Goal: Task Accomplishment & Management: Complete application form

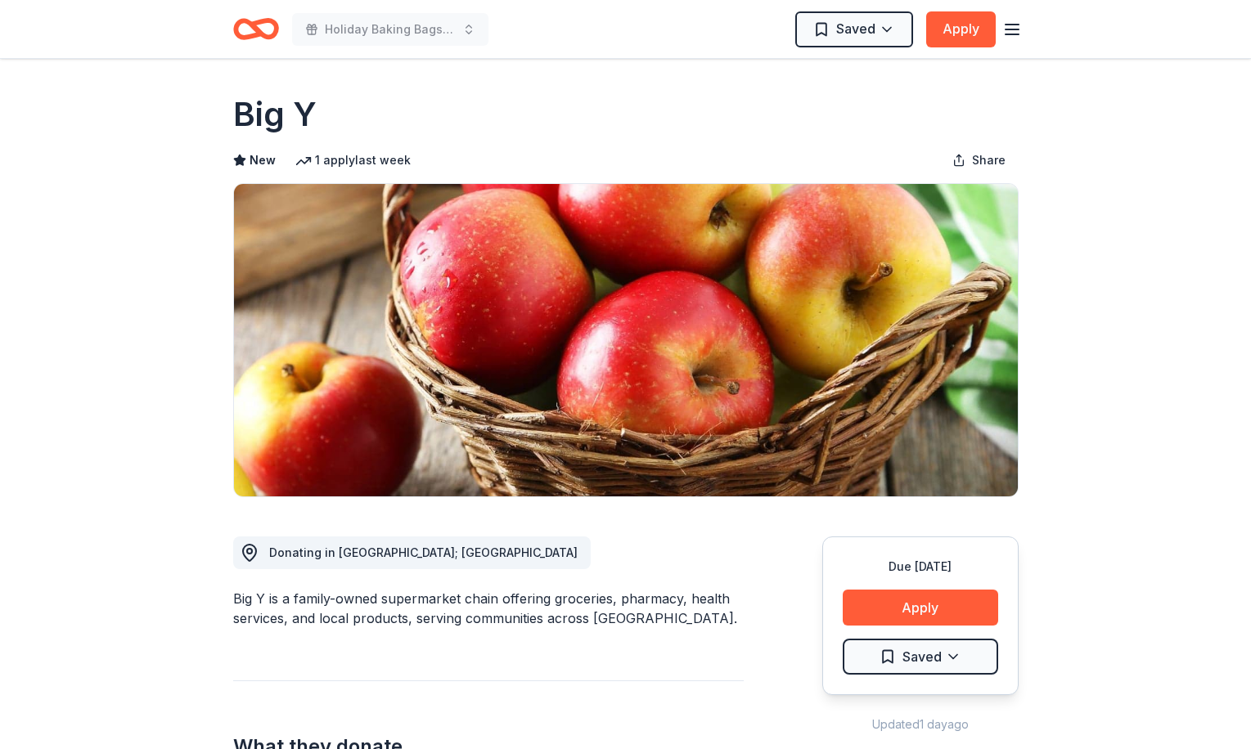
scroll to position [1468, 0]
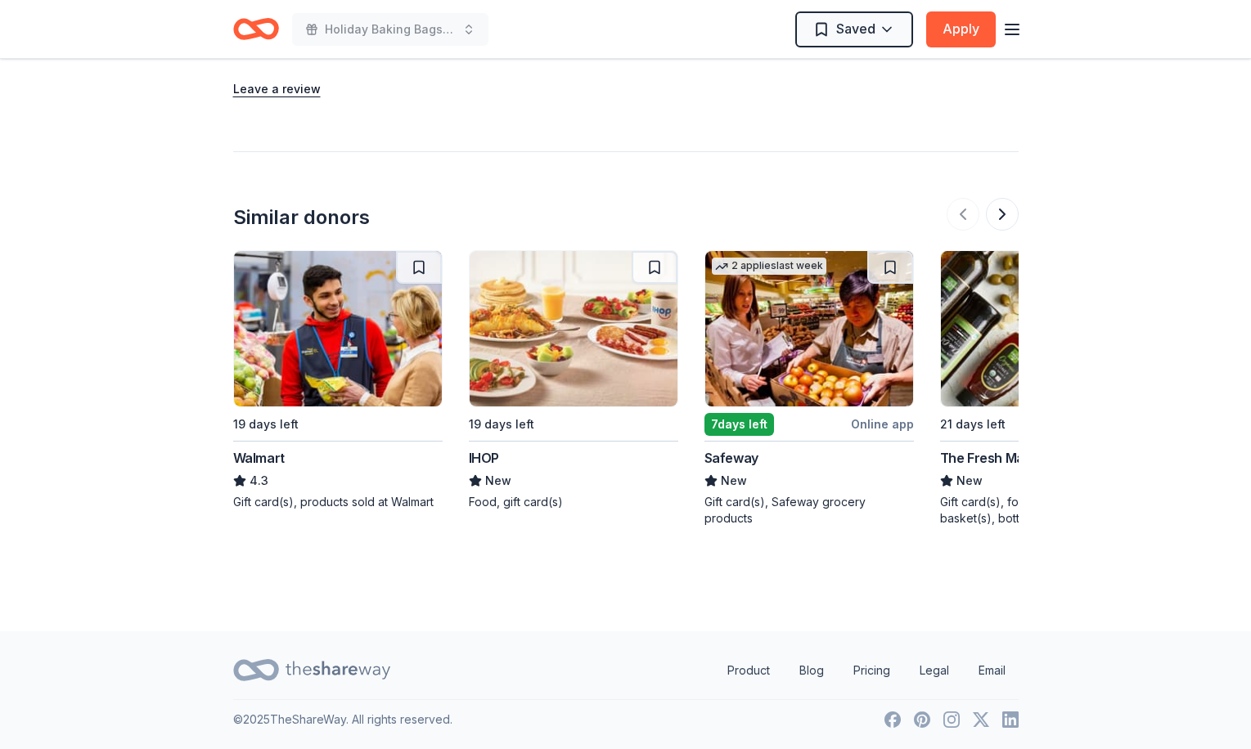
click at [961, 214] on div at bounding box center [982, 214] width 72 height 33
click at [338, 344] on img at bounding box center [338, 328] width 208 height 155
click at [558, 296] on img at bounding box center [574, 328] width 208 height 155
click at [813, 315] on img at bounding box center [809, 328] width 208 height 155
click at [963, 325] on img at bounding box center [1045, 328] width 208 height 155
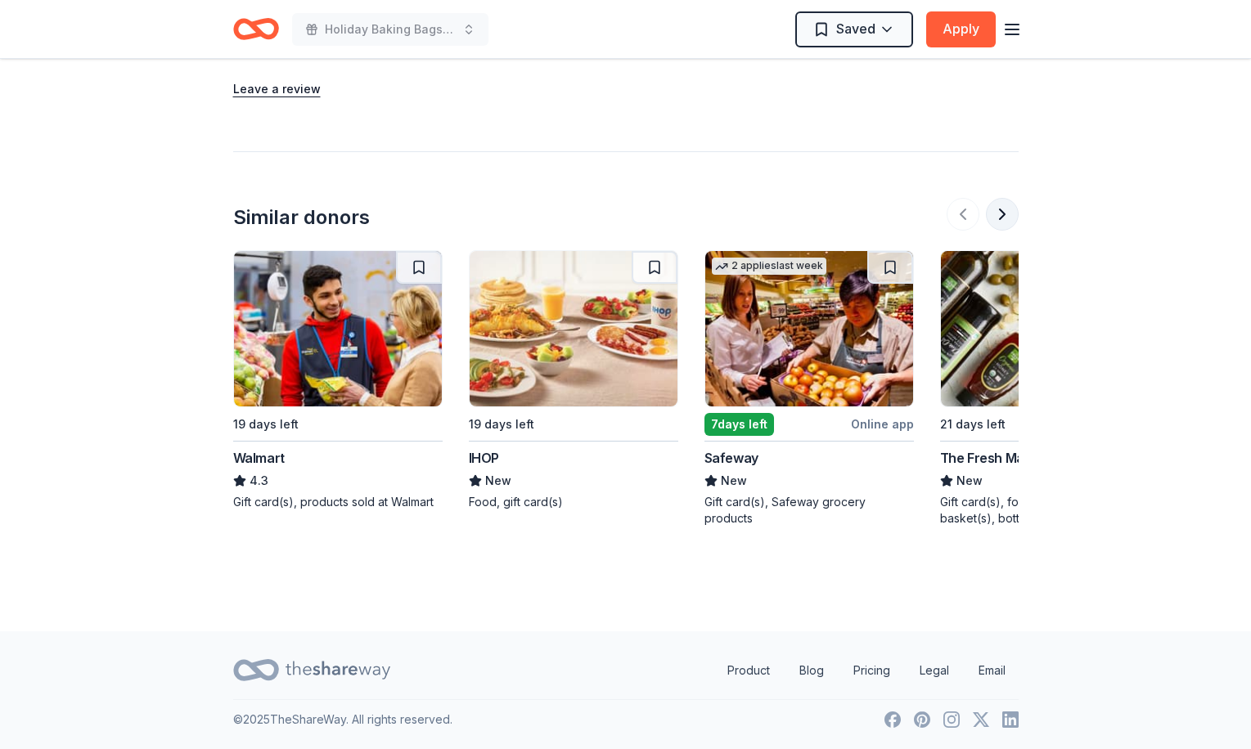
click at [999, 223] on button at bounding box center [1002, 214] width 33 height 33
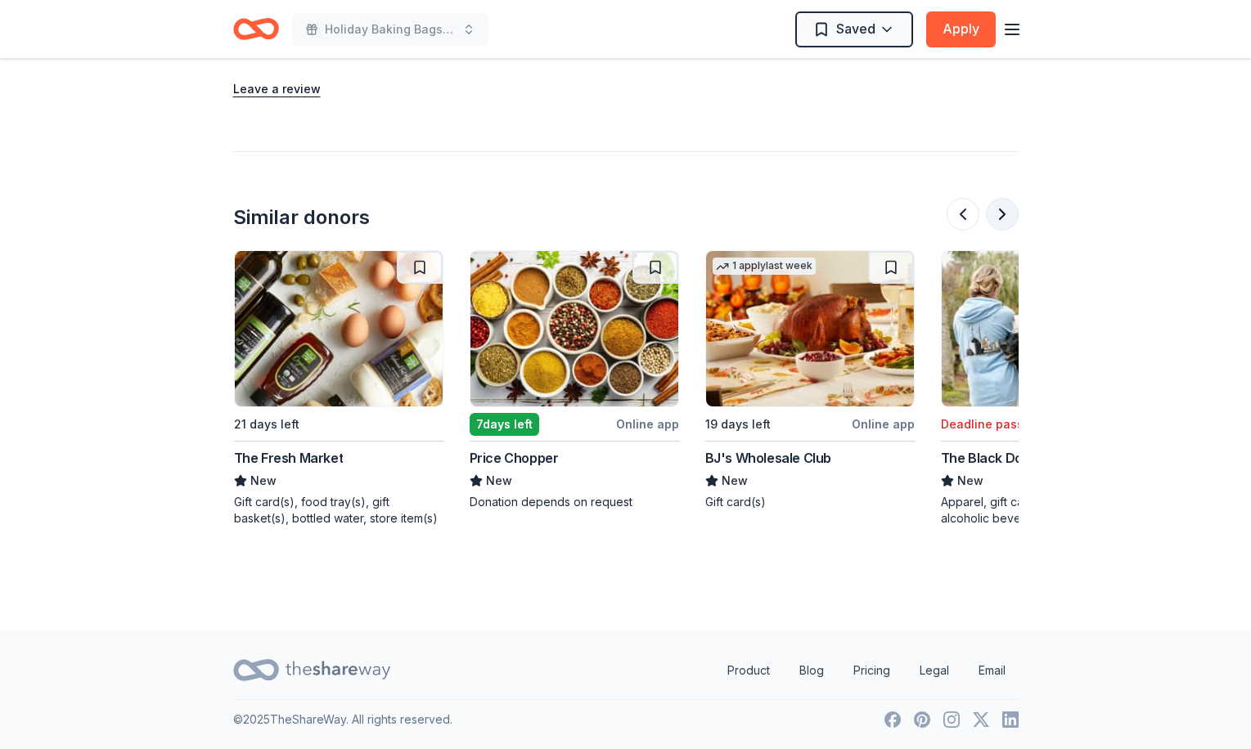
scroll to position [0, 707]
click at [576, 353] on img at bounding box center [574, 328] width 208 height 155
click at [807, 327] on img at bounding box center [809, 328] width 208 height 155
click at [998, 210] on button at bounding box center [1002, 214] width 33 height 33
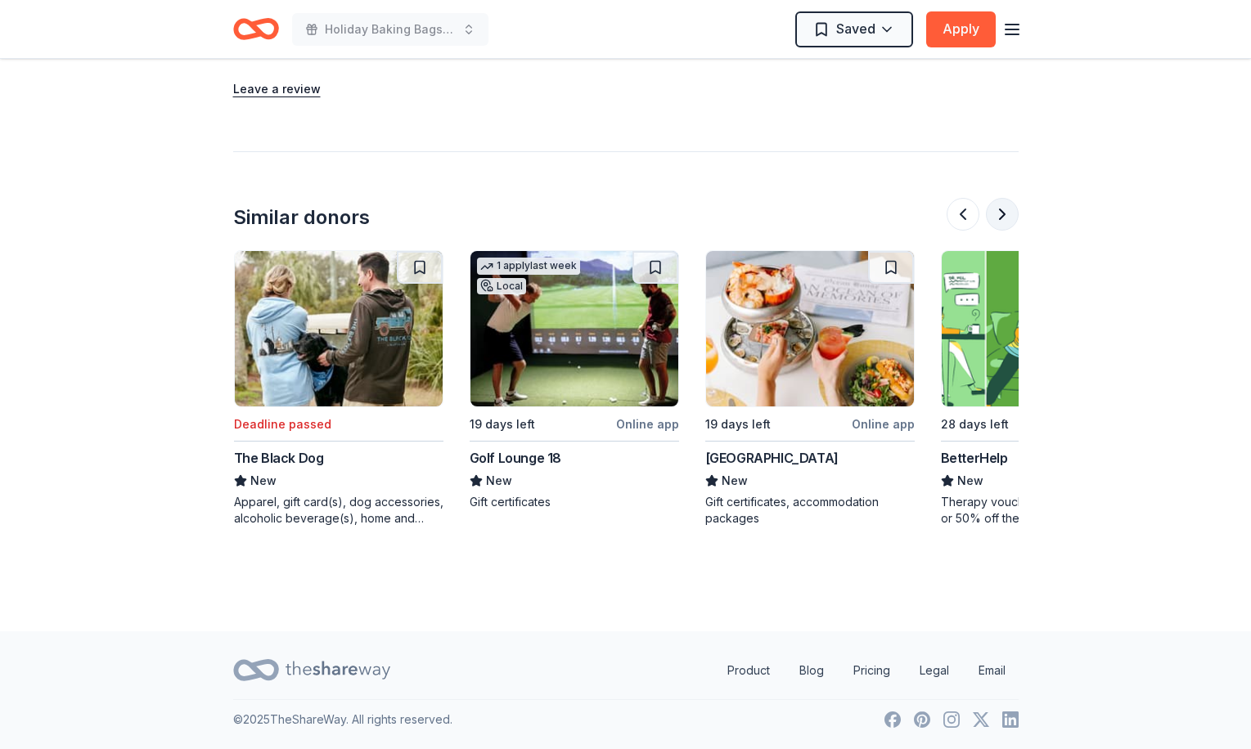
scroll to position [0, 1414]
click at [772, 326] on img at bounding box center [809, 328] width 208 height 155
click at [998, 203] on button at bounding box center [1002, 214] width 33 height 33
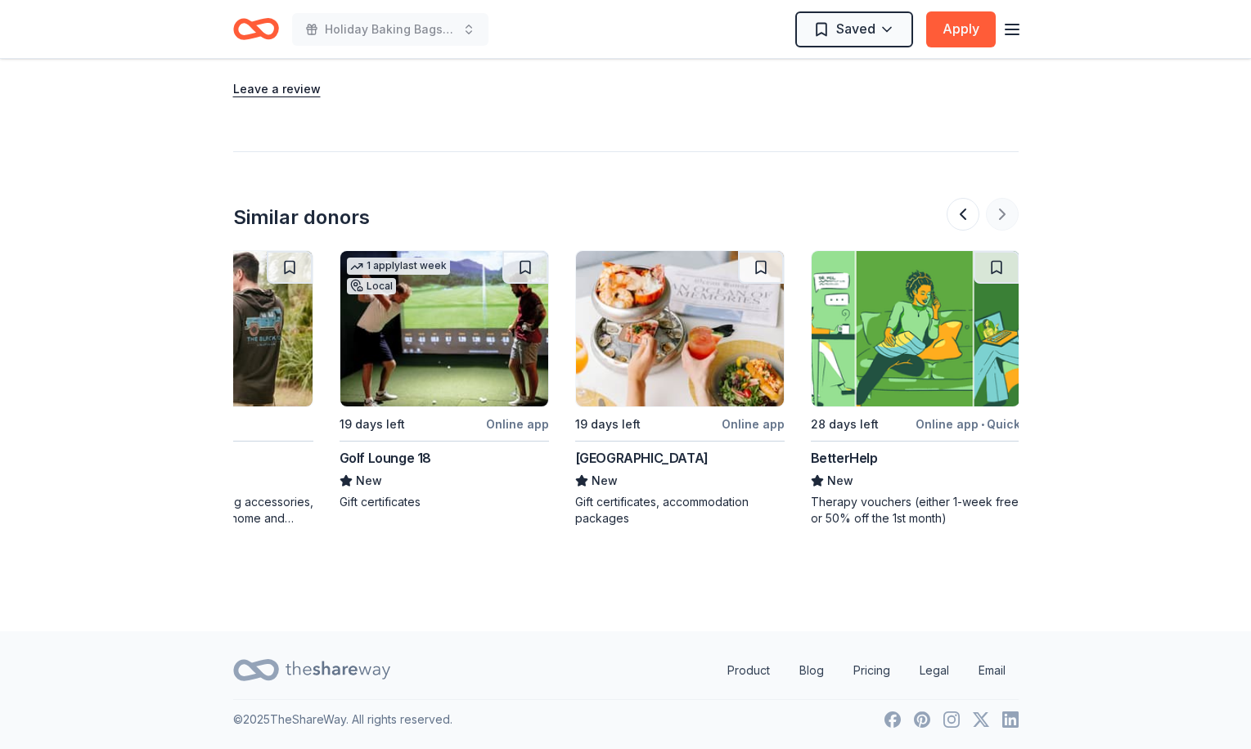
scroll to position [0, 1544]
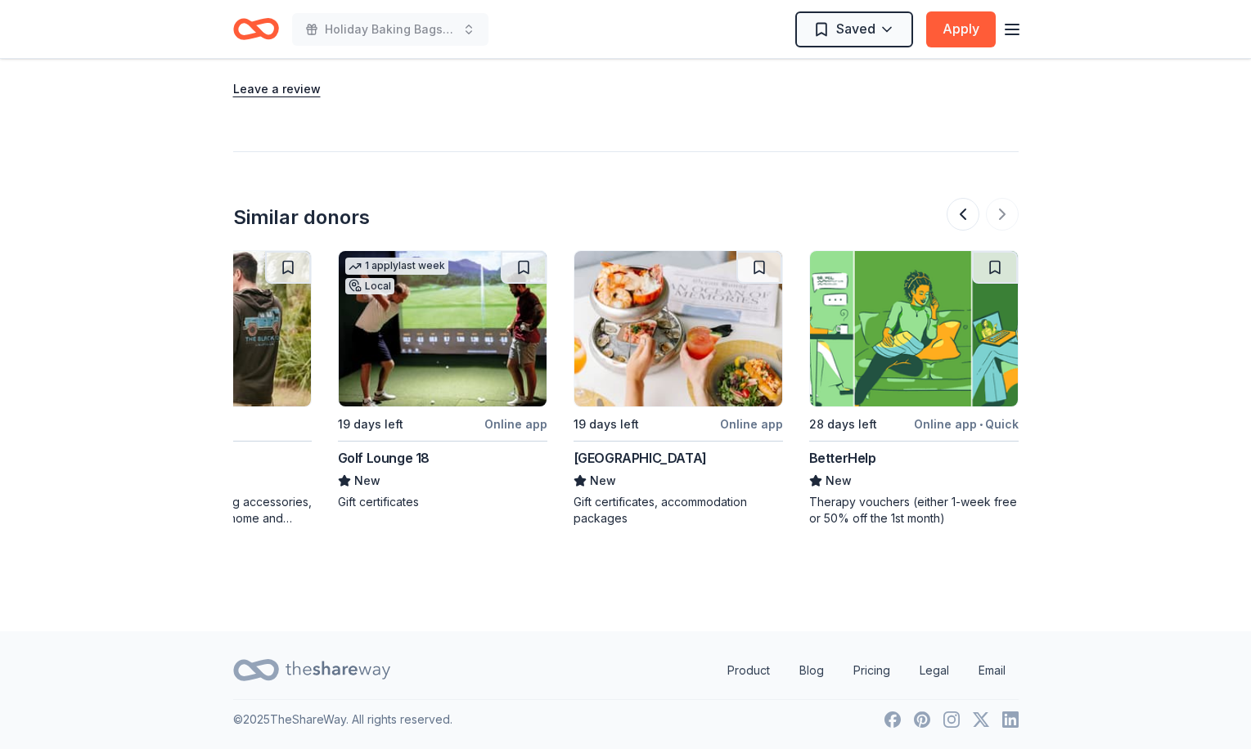
click at [997, 222] on div at bounding box center [982, 214] width 72 height 33
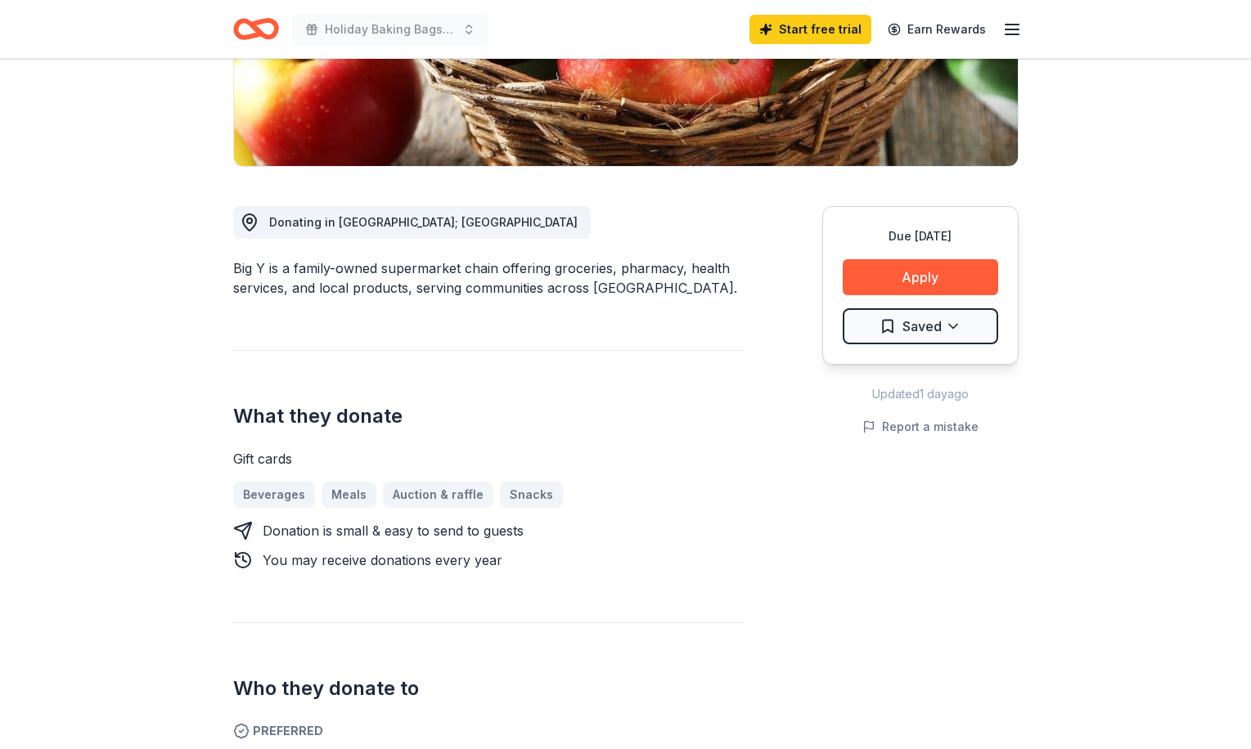
scroll to position [0, 0]
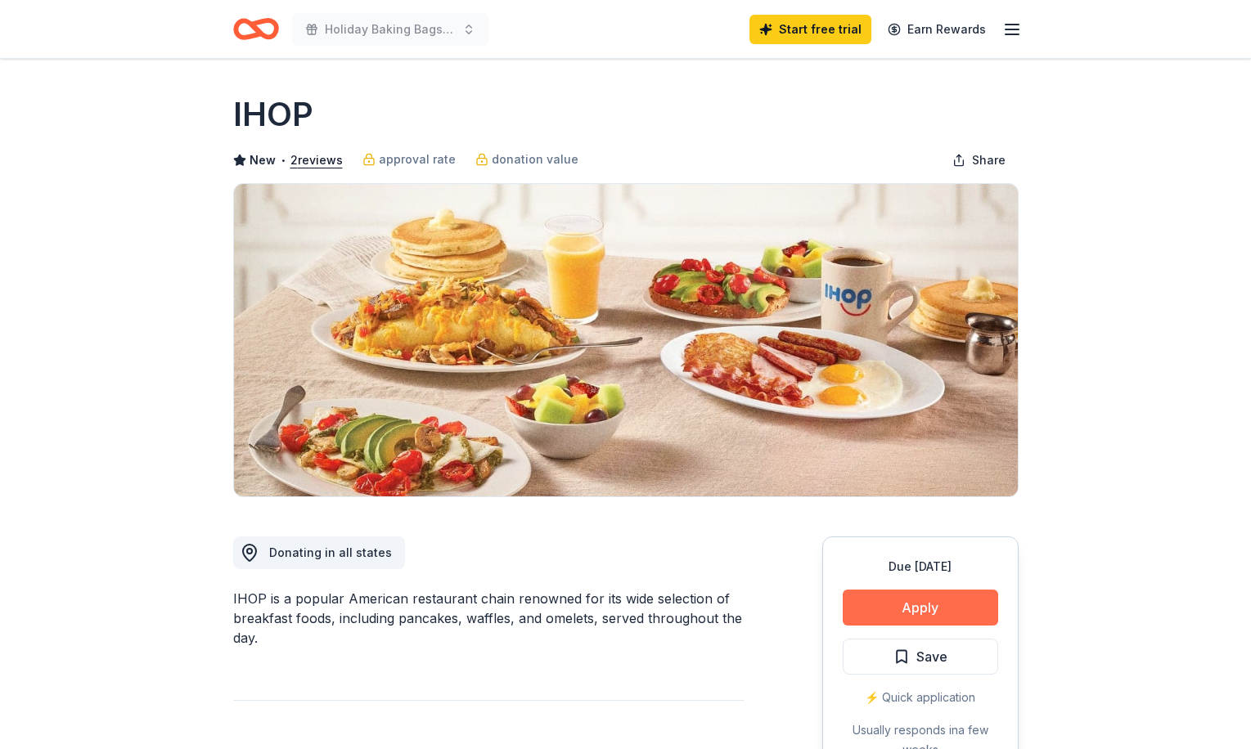
click at [891, 605] on button "Apply" at bounding box center [920, 608] width 155 height 36
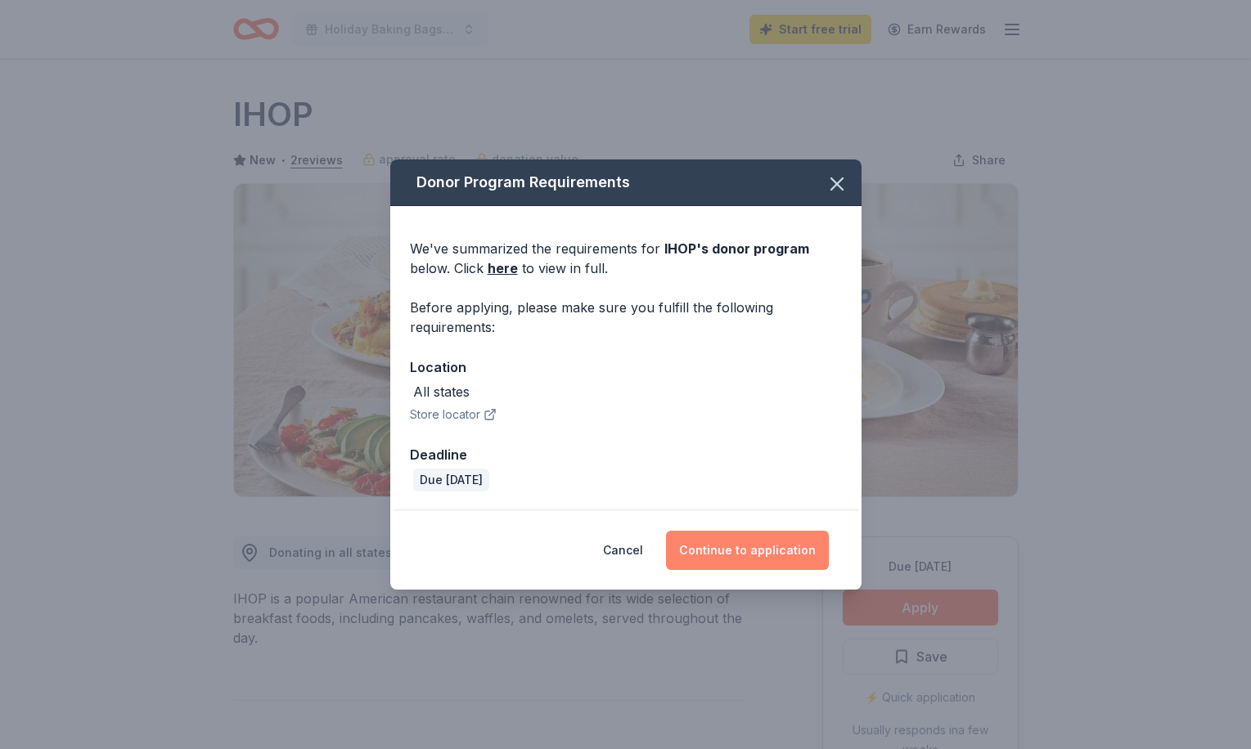
click at [726, 554] on button "Continue to application" at bounding box center [747, 550] width 163 height 39
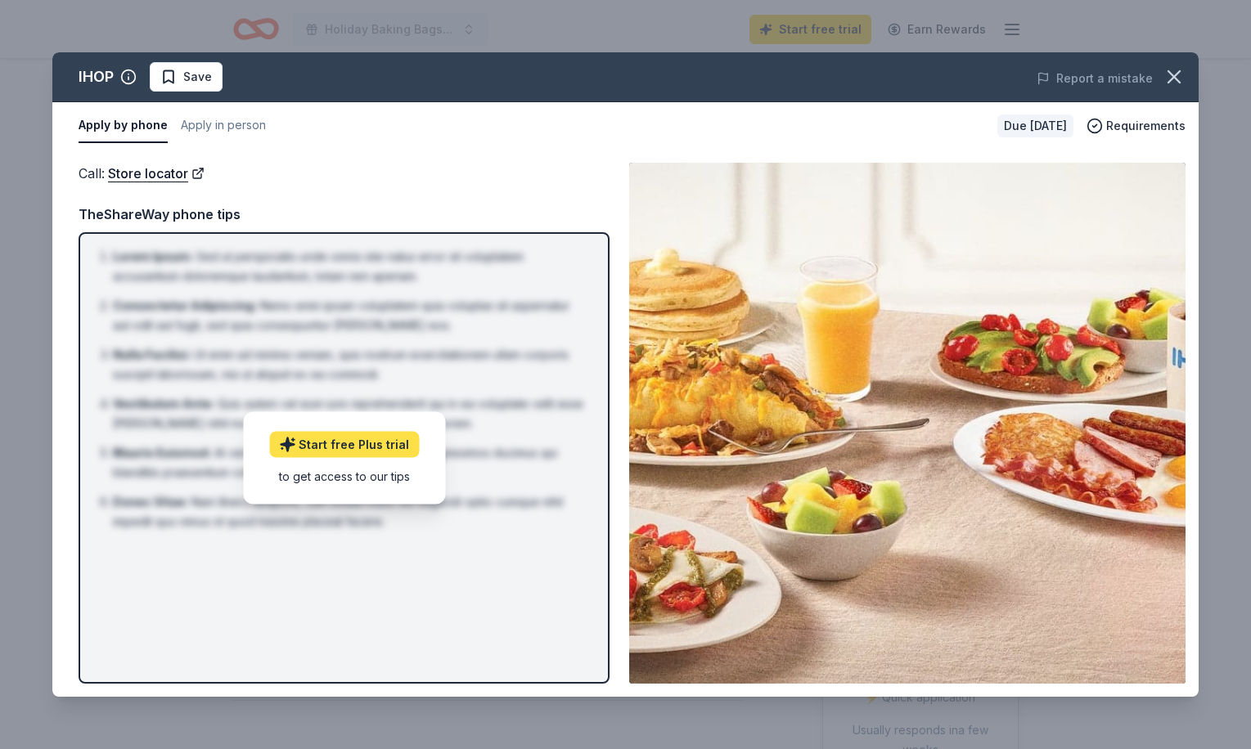
click at [347, 445] on link "Start free Plus trial" at bounding box center [344, 444] width 150 height 26
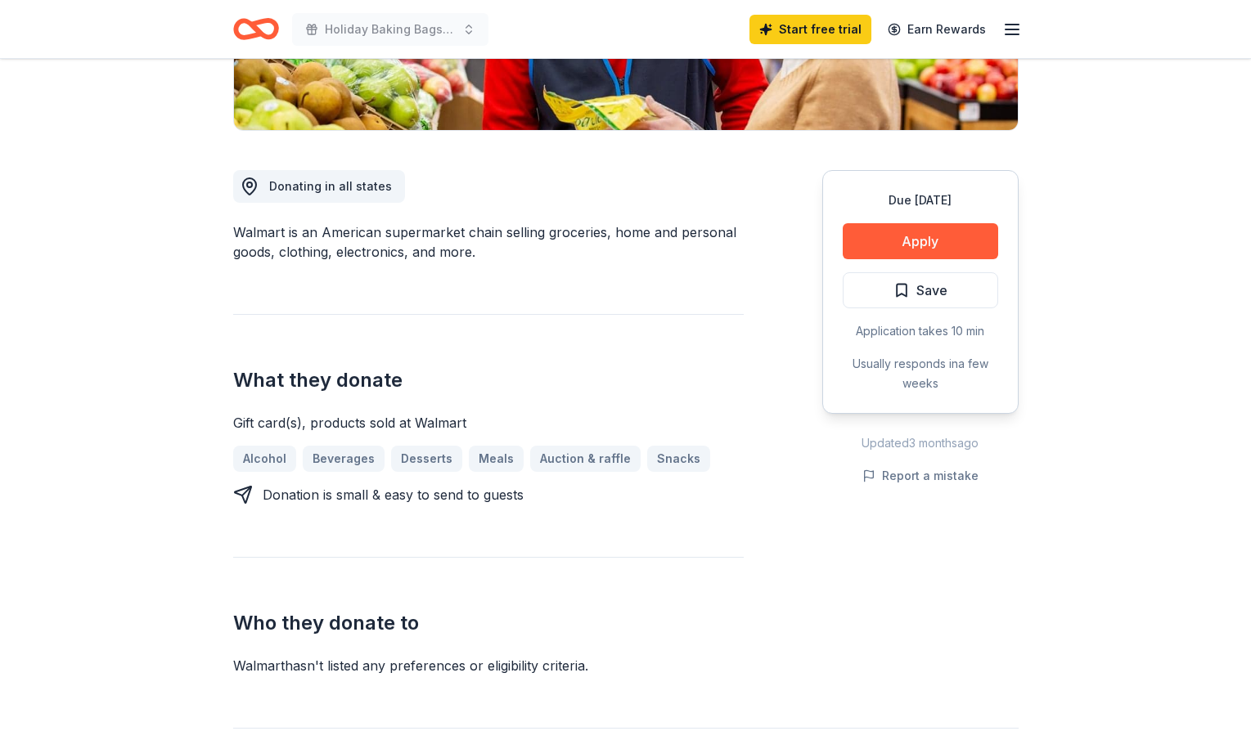
scroll to position [177, 0]
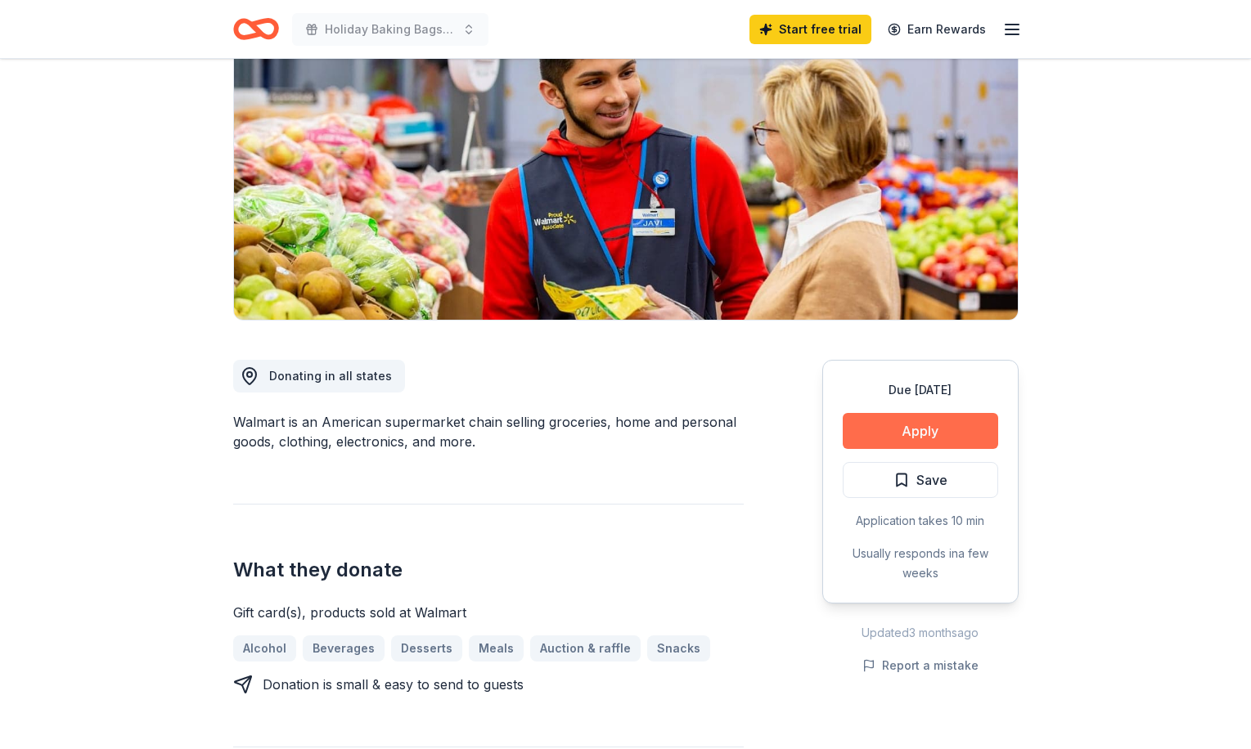
click at [902, 418] on button "Apply" at bounding box center [920, 431] width 155 height 36
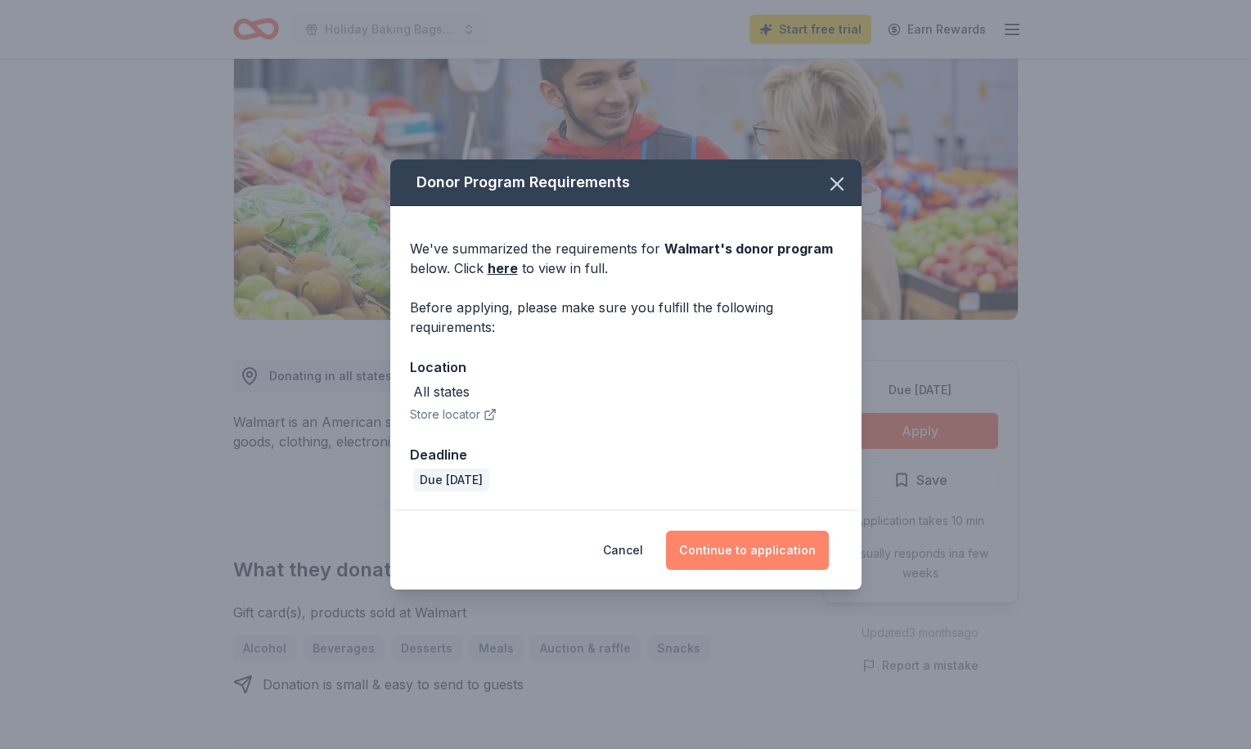
click at [723, 568] on button "Continue to application" at bounding box center [747, 550] width 163 height 39
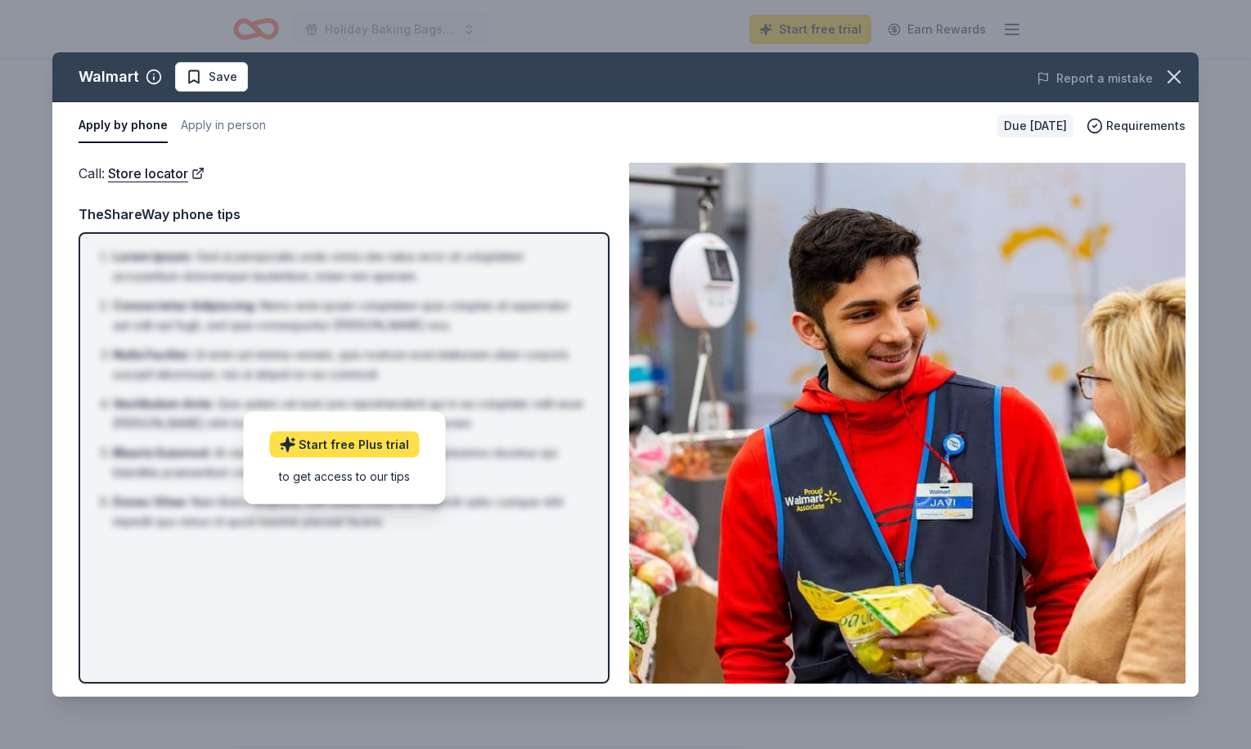
click at [346, 443] on link "Start free Plus trial" at bounding box center [344, 444] width 150 height 26
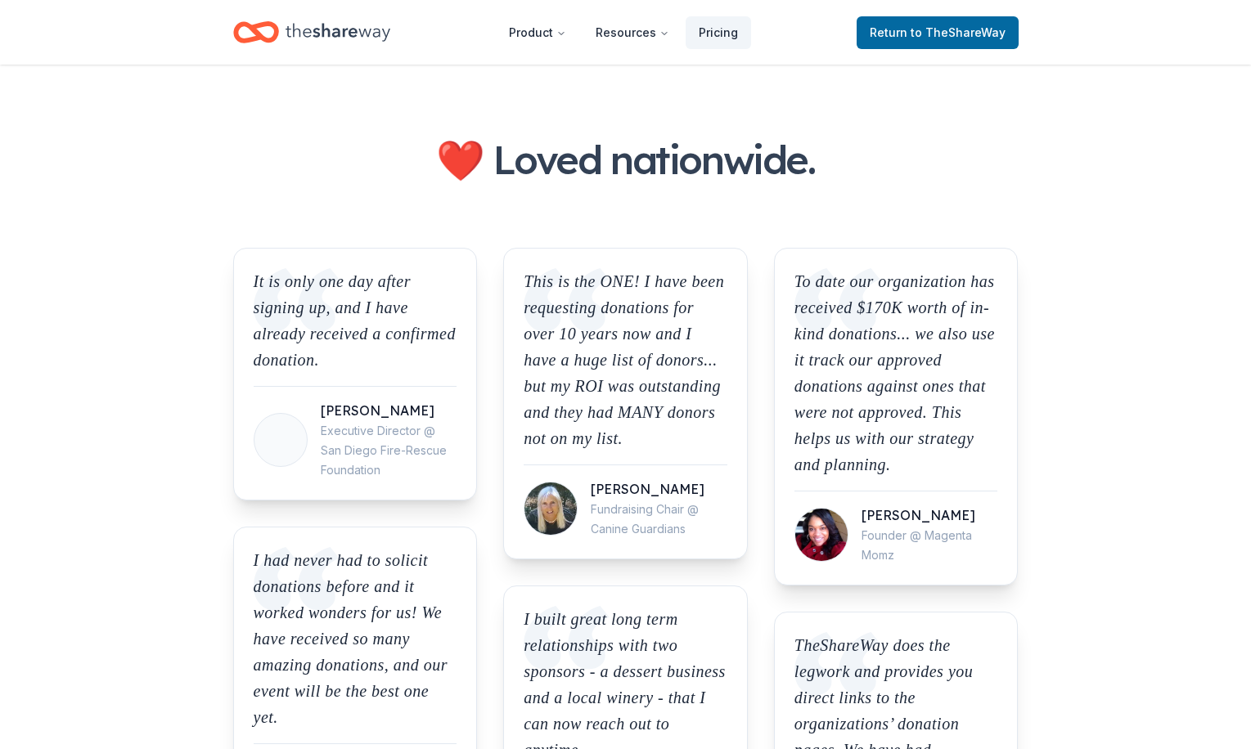
scroll to position [1294, 0]
